Goal: Transaction & Acquisition: Subscribe to service/newsletter

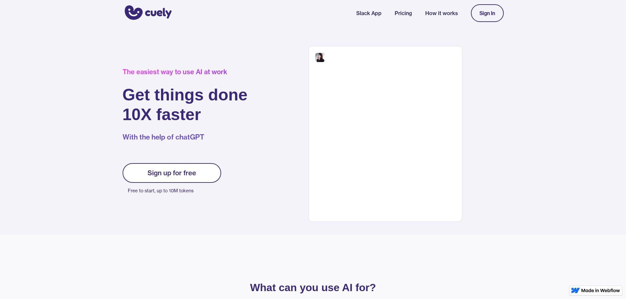
scroll to position [33, 0]
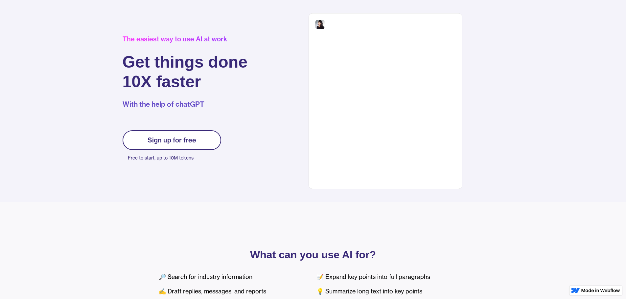
click at [156, 140] on div "Sign up for free" at bounding box center [172, 140] width 49 height 8
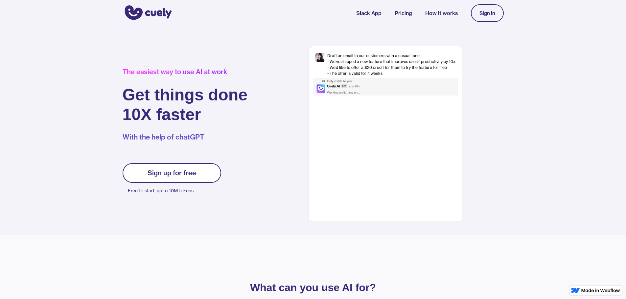
click at [169, 174] on div "Sign up for free" at bounding box center [172, 173] width 49 height 8
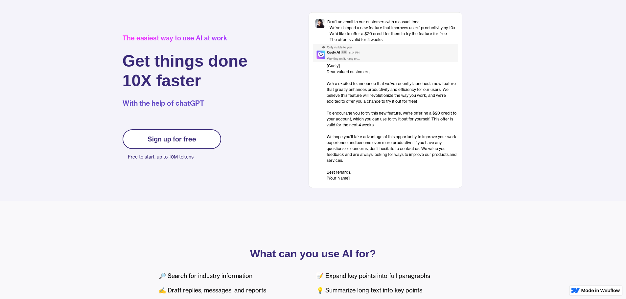
scroll to position [1, 0]
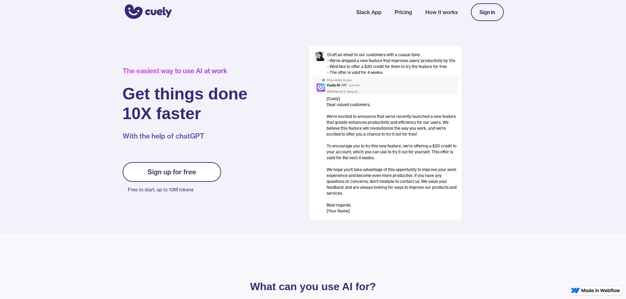
click at [179, 174] on div "Sign up for free" at bounding box center [172, 172] width 49 height 8
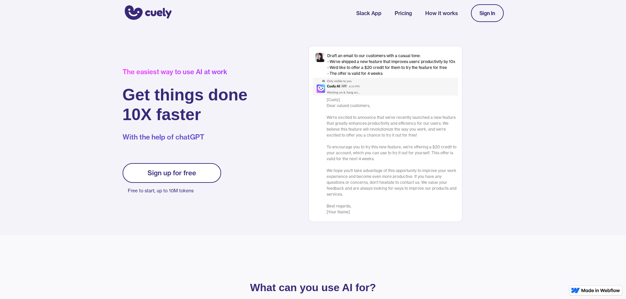
click at [474, 11] on link "Sign In" at bounding box center [487, 13] width 33 height 18
click at [482, 16] on div "Sign In" at bounding box center [487, 13] width 16 height 6
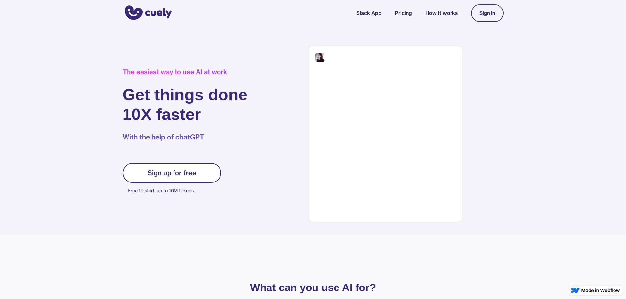
drag, startPoint x: 113, startPoint y: 85, endPoint x: 118, endPoint y: 82, distance: 5.6
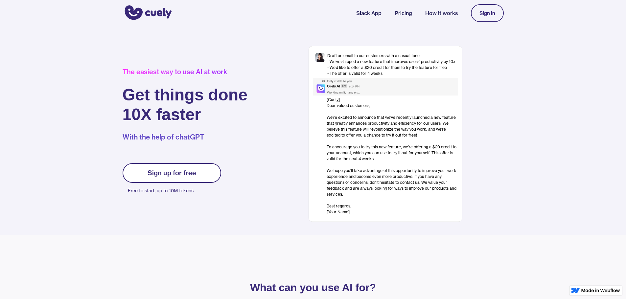
click at [158, 166] on link "Sign up for free" at bounding box center [172, 173] width 99 height 20
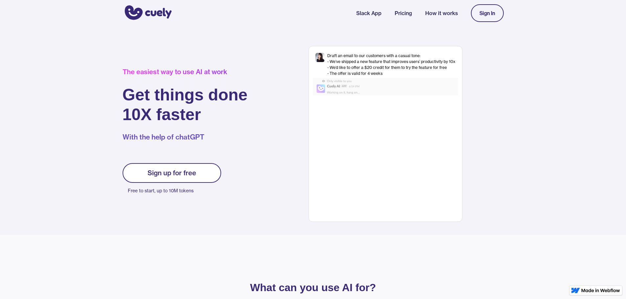
click at [181, 174] on div "Sign up for free" at bounding box center [172, 173] width 49 height 8
